Goal: Check status: Check status

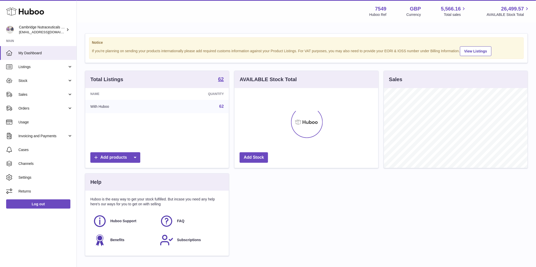
scroll to position [80, 144]
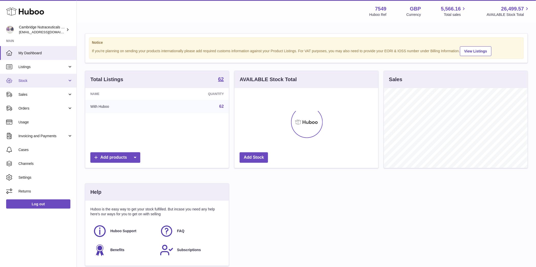
click at [49, 78] on span "Stock" at bounding box center [42, 80] width 49 height 5
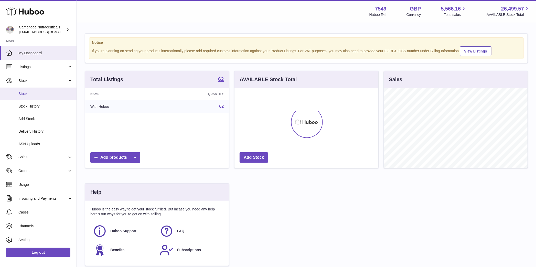
click at [39, 90] on link "Stock" at bounding box center [38, 94] width 77 height 13
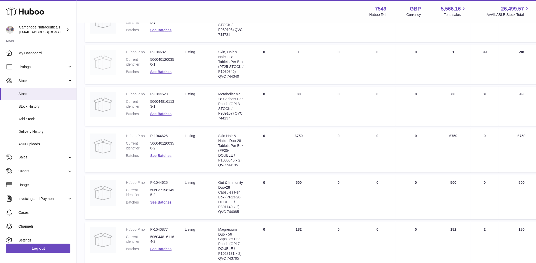
scroll to position [105, 0]
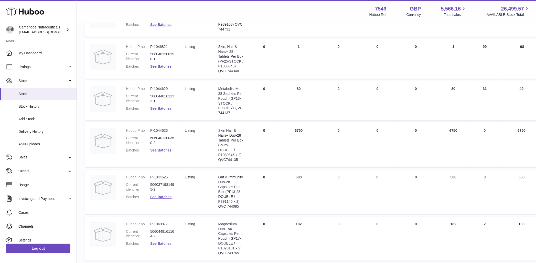
click at [159, 149] on link "See Batches" at bounding box center [160, 150] width 21 height 4
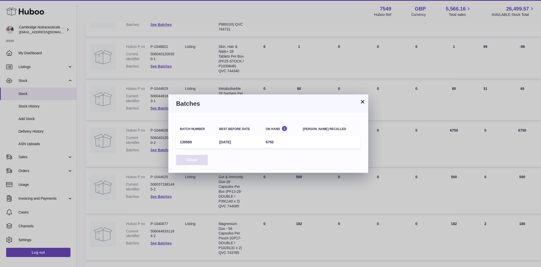
click at [186, 159] on button "Close" at bounding box center [192, 160] width 32 height 11
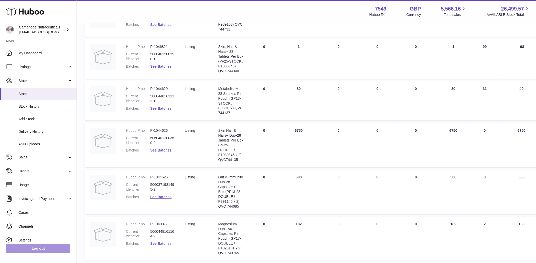
click at [47, 253] on link "Log out" at bounding box center [38, 248] width 64 height 9
